Goal: Task Accomplishment & Management: Use online tool/utility

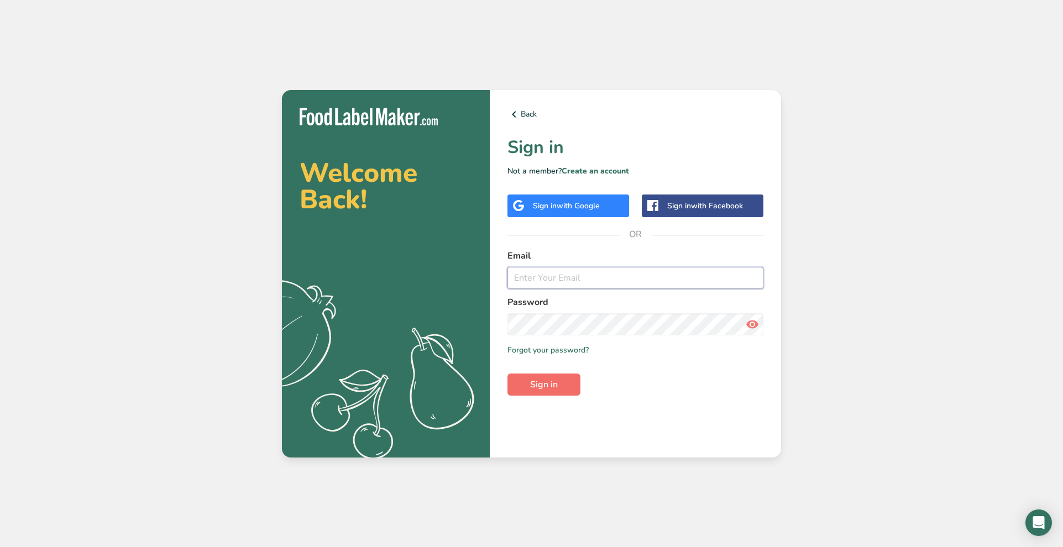
type input "[EMAIL_ADDRESS][DOMAIN_NAME]"
click at [546, 393] on button "Sign in" at bounding box center [543, 385] width 73 height 22
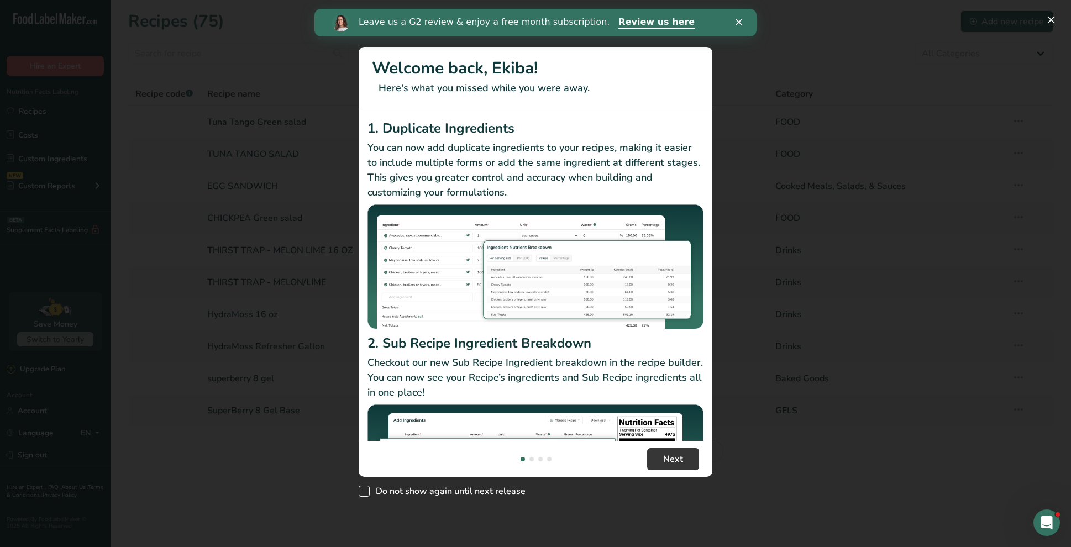
click at [359, 488] on span "New Features" at bounding box center [364, 491] width 11 height 11
click at [359, 488] on input "Do not show again until next release" at bounding box center [362, 490] width 7 height 7
checkbox input "true"
click at [682, 459] on span "Next" at bounding box center [673, 459] width 20 height 13
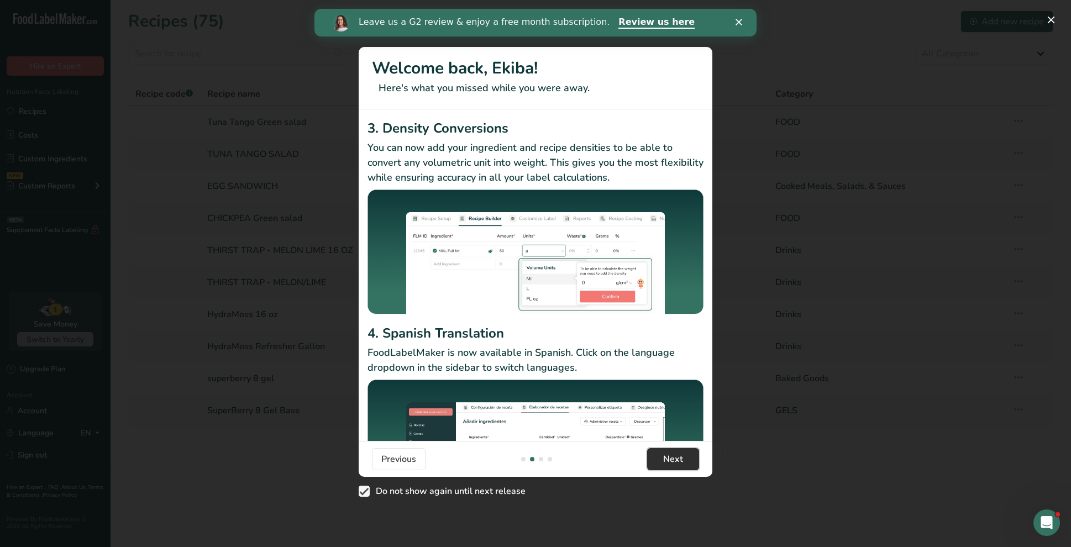
click at [682, 459] on span "Next" at bounding box center [673, 459] width 20 height 13
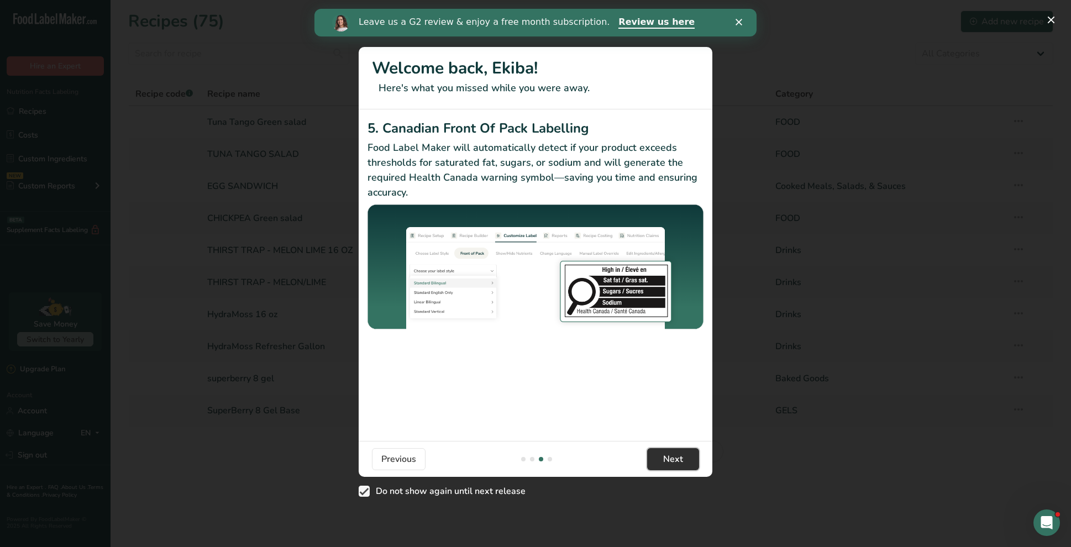
click at [682, 459] on span "Next" at bounding box center [673, 459] width 20 height 13
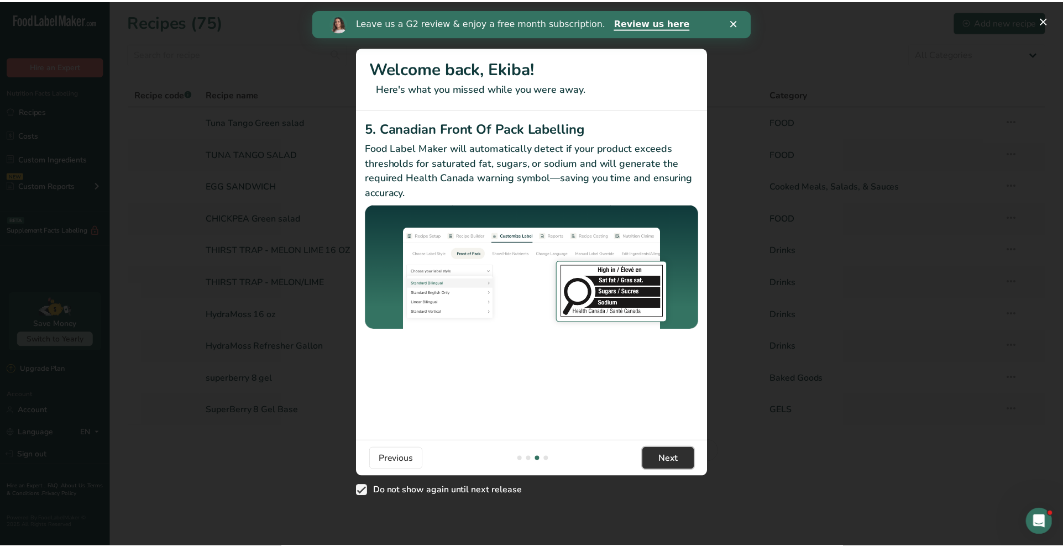
scroll to position [0, 1061]
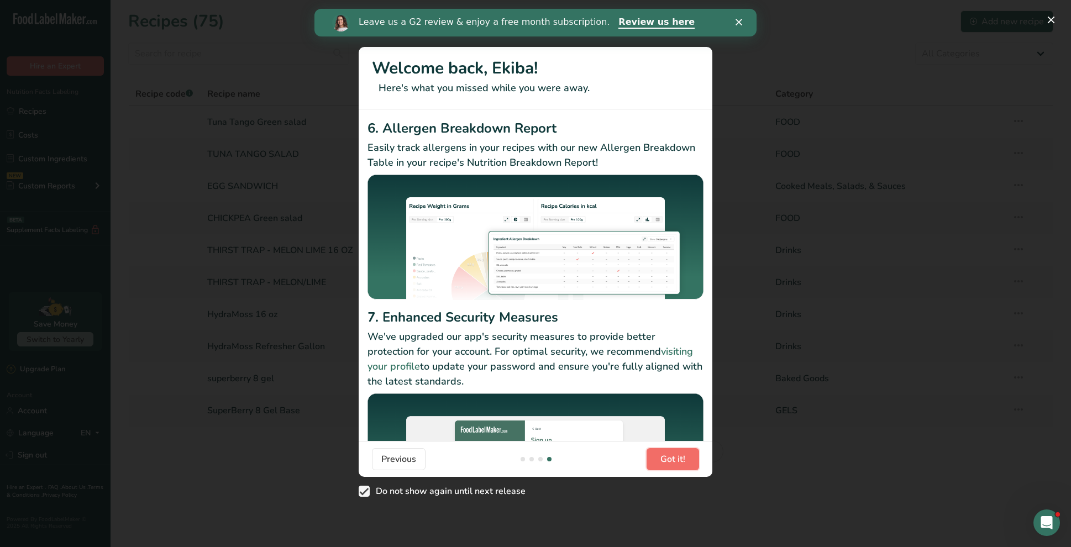
click at [682, 459] on span "Got it!" at bounding box center [672, 459] width 25 height 13
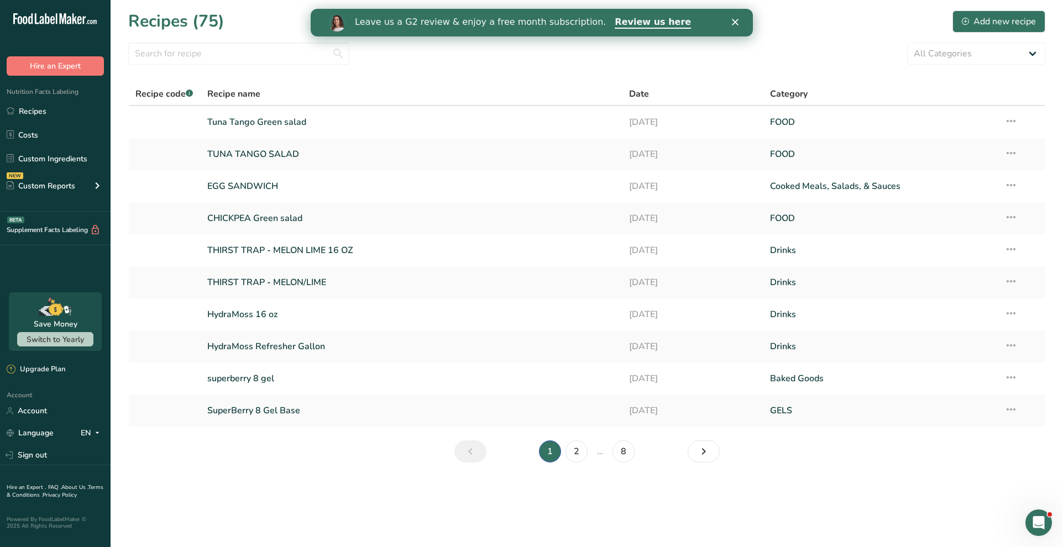
click at [732, 20] on polygon "Close" at bounding box center [734, 22] width 7 height 7
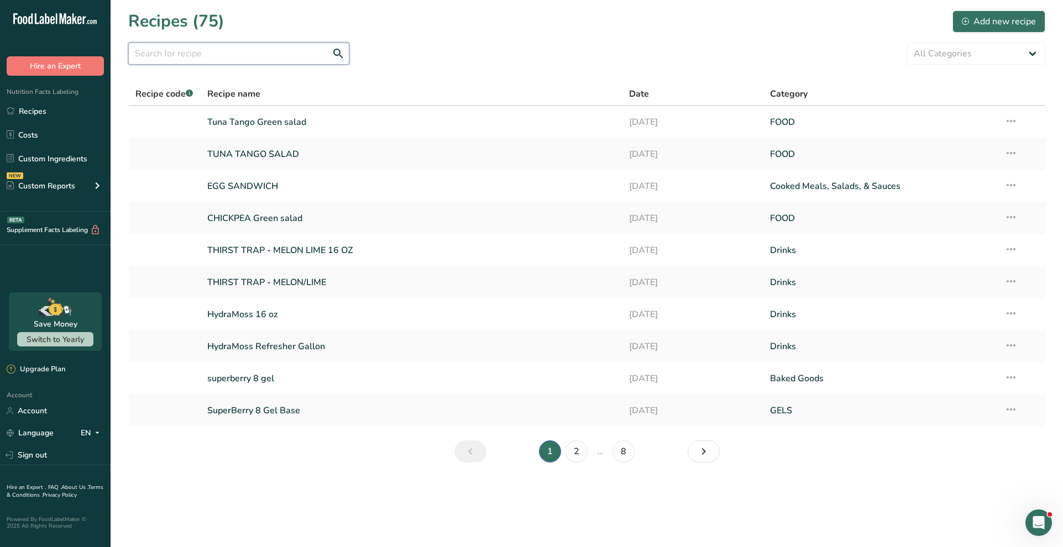
click at [293, 61] on input "text" at bounding box center [238, 54] width 221 height 22
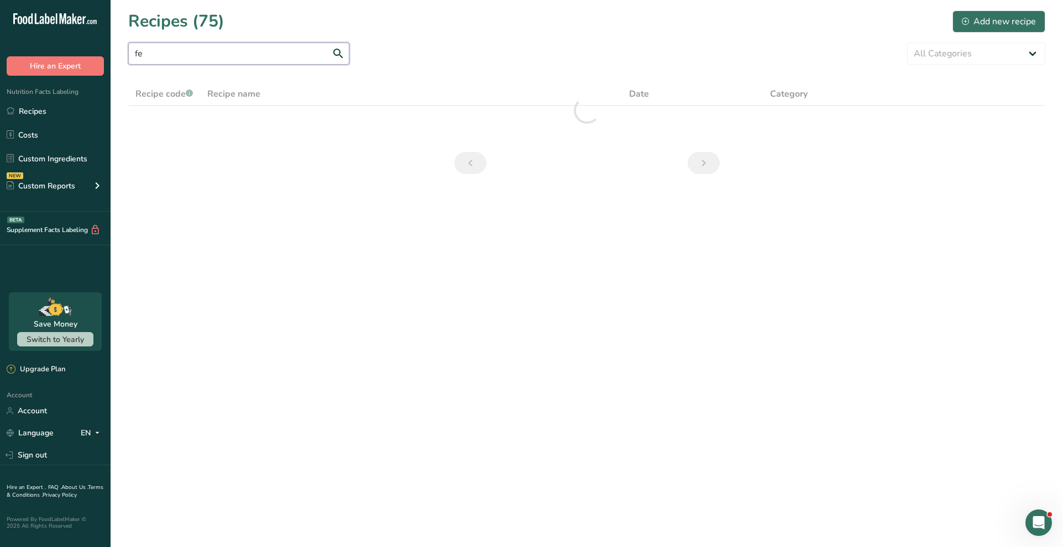
type input "f"
type input "hormone+"
